Goal: Task Accomplishment & Management: Complete application form

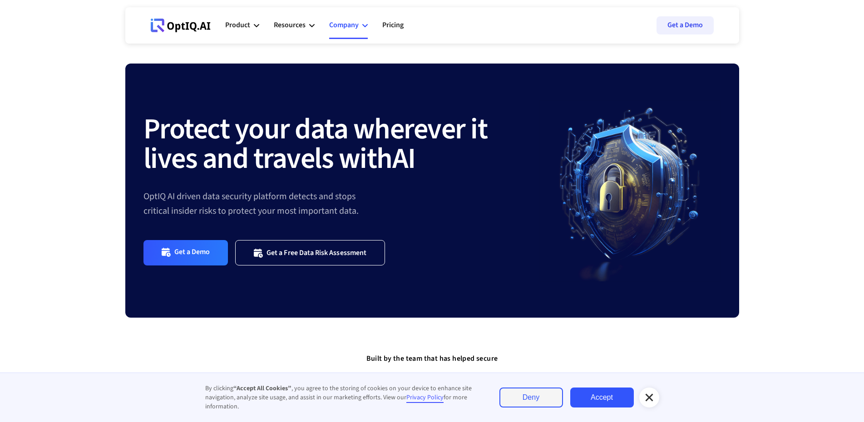
click at [360, 29] on div "Company" at bounding box center [348, 25] width 39 height 27
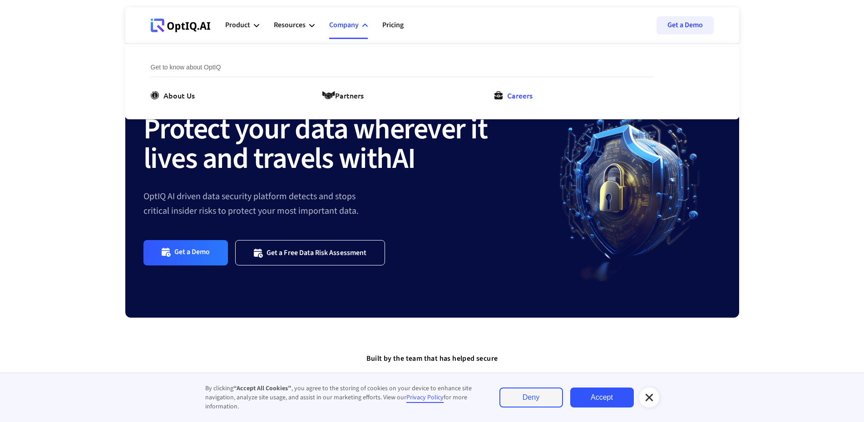
click at [516, 96] on div "Careers" at bounding box center [519, 95] width 25 height 11
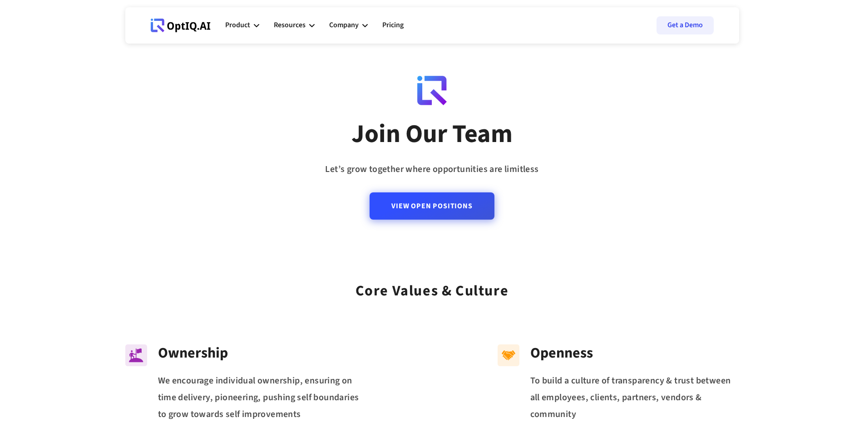
click at [449, 199] on link "View Open Positions" at bounding box center [431, 205] width 124 height 27
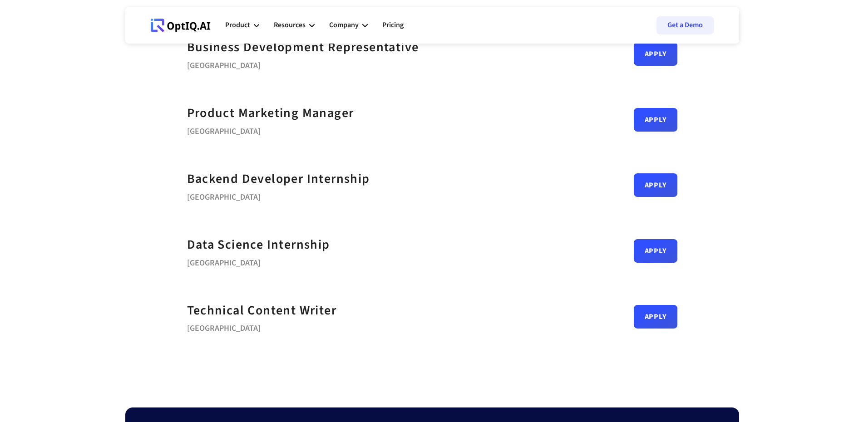
scroll to position [351, 0]
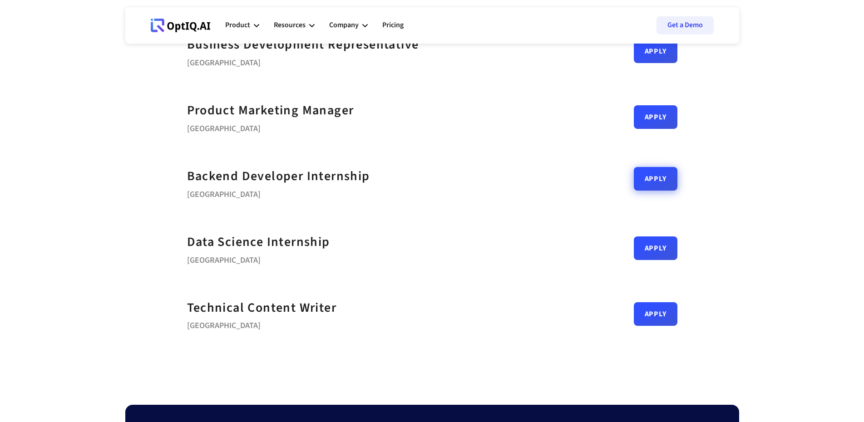
click at [647, 185] on link "Apply" at bounding box center [655, 179] width 44 height 24
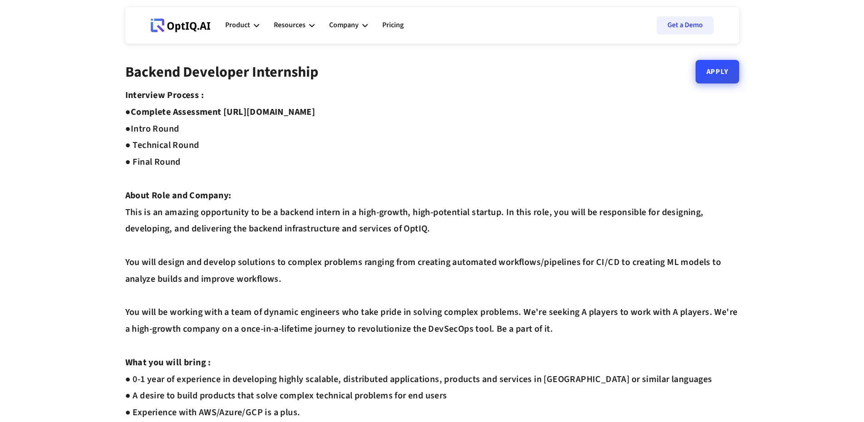
click at [717, 80] on link "Apply" at bounding box center [717, 72] width 44 height 24
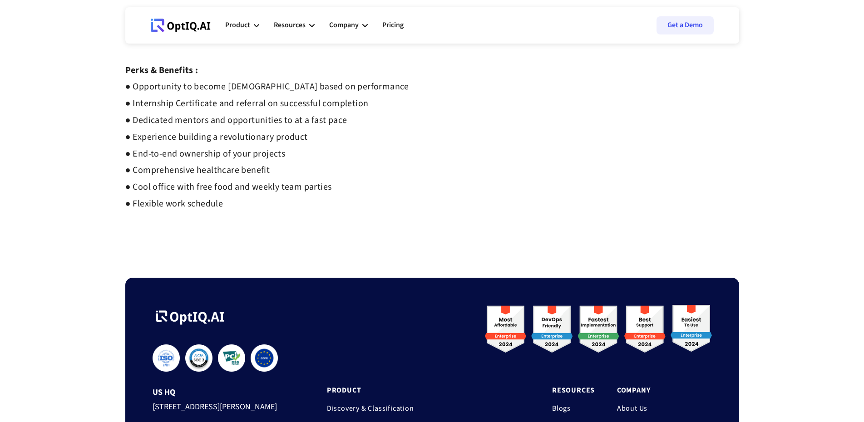
scroll to position [244, 0]
